Goal: Information Seeking & Learning: Learn about a topic

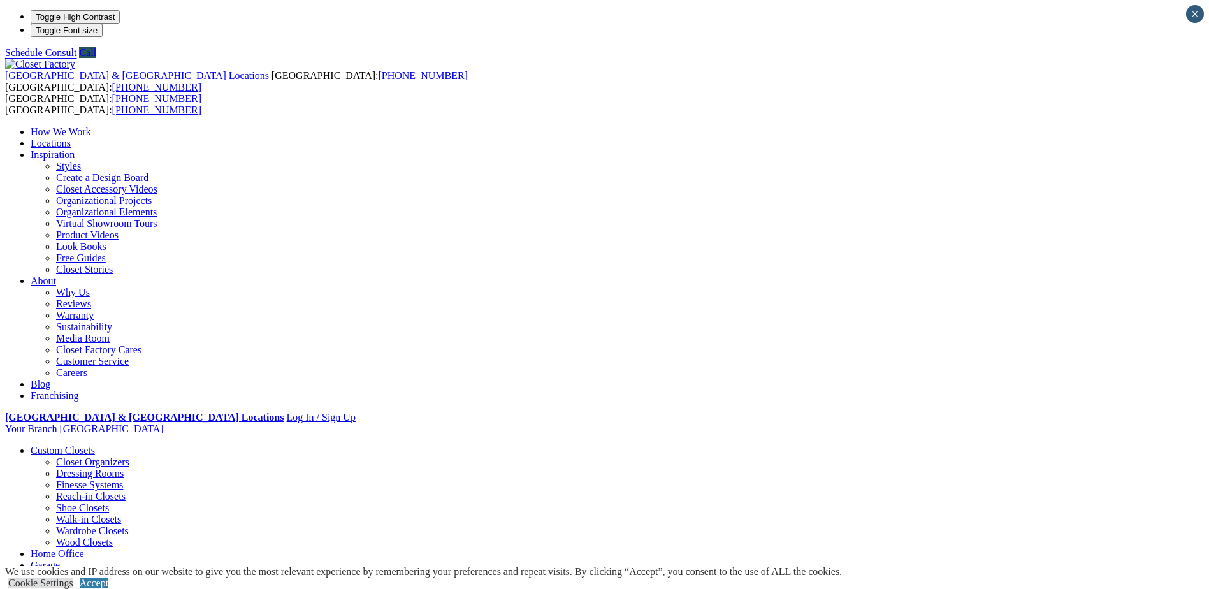
click at [126, 491] on link "Reach-in Closets" at bounding box center [90, 496] width 69 height 11
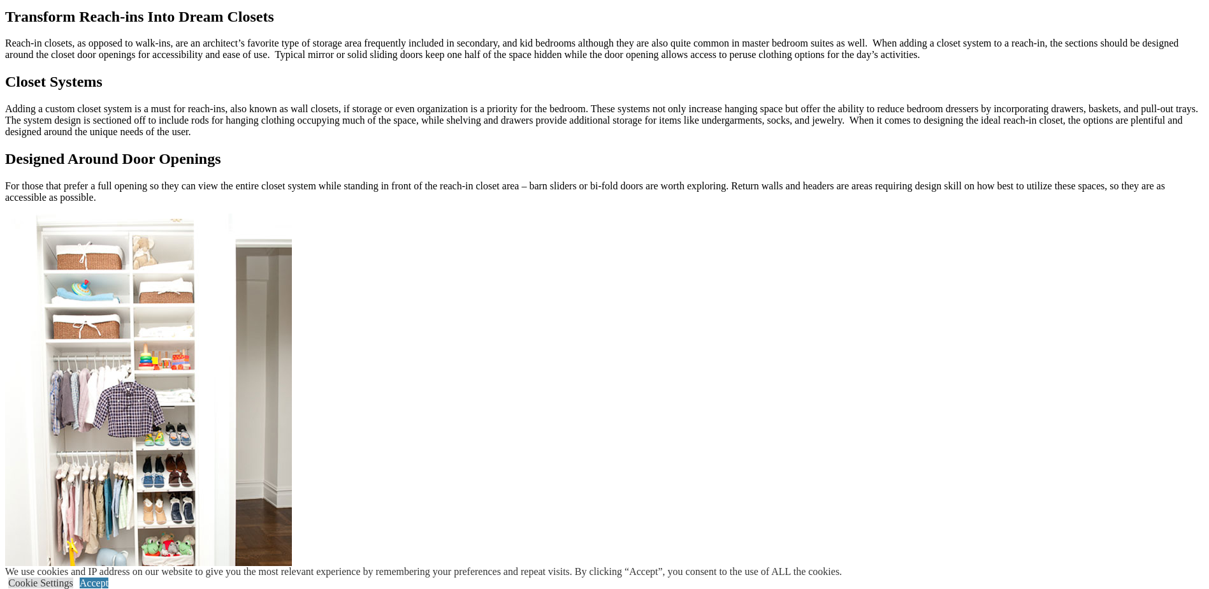
scroll to position [1211, 0]
